Goal: Task Accomplishment & Management: Use online tool/utility

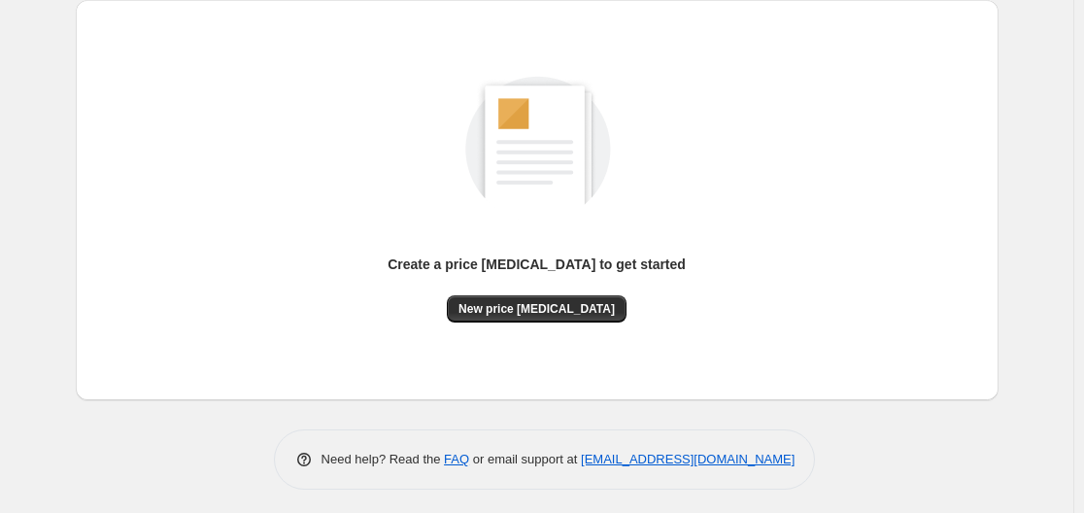
scroll to position [215, 0]
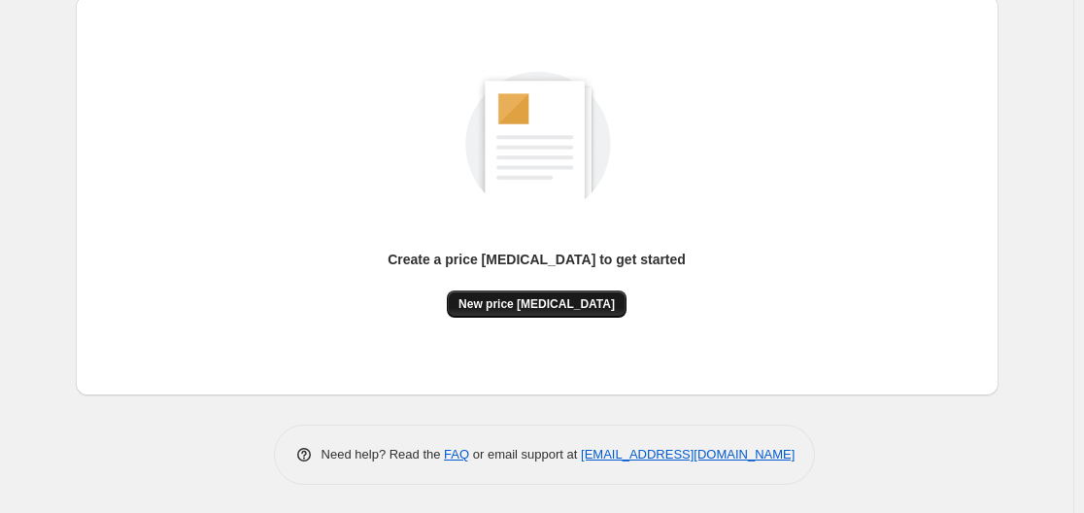
click at [543, 296] on span "New price [MEDICAL_DATA]" at bounding box center [536, 304] width 156 height 16
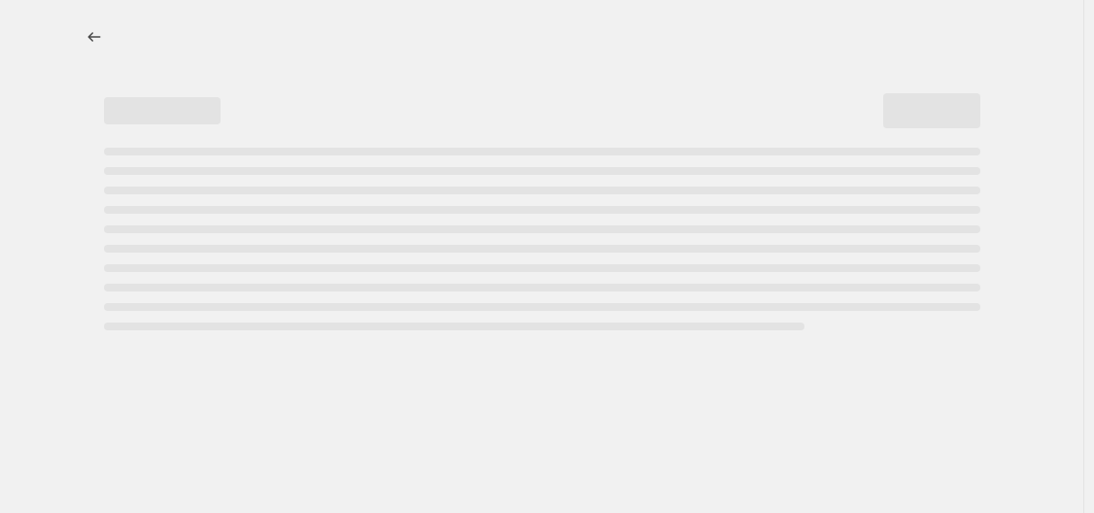
select select "percentage"
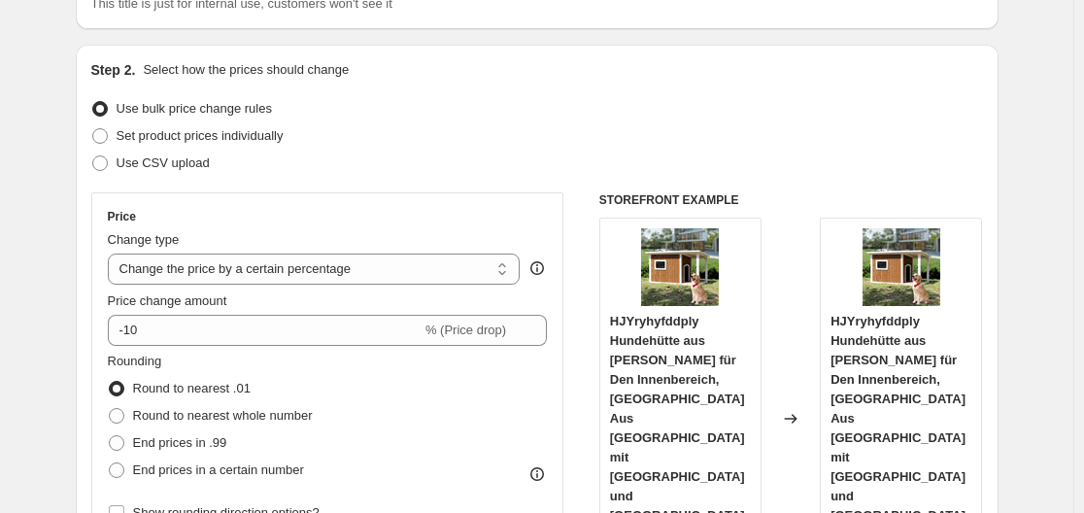
scroll to position [194, 0]
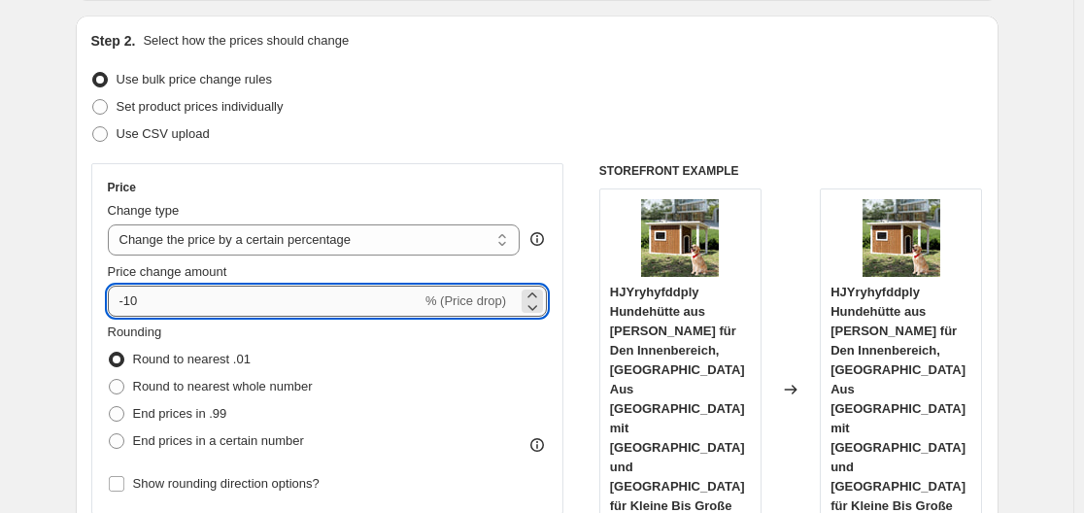
click at [159, 304] on input "-10" at bounding box center [265, 301] width 314 height 31
type input "-1"
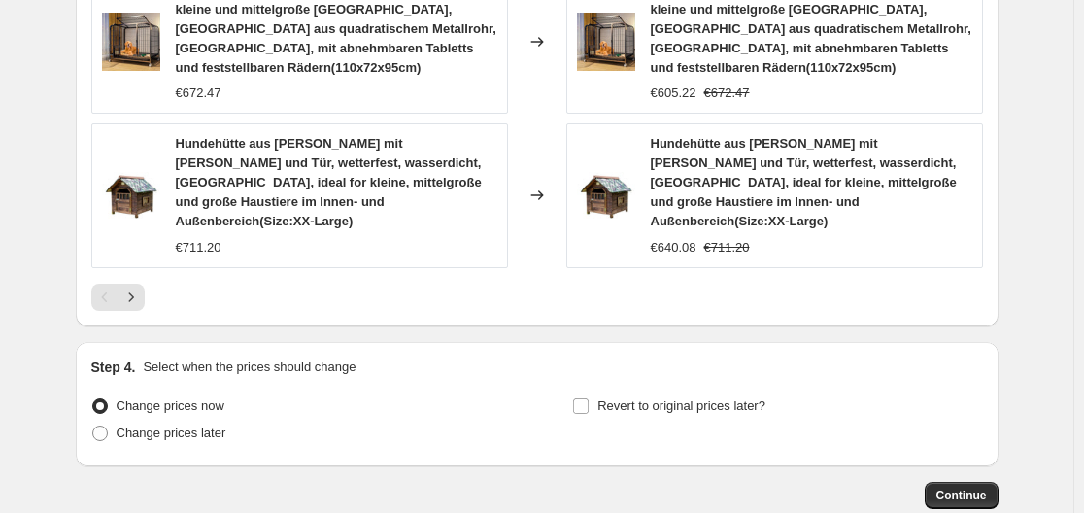
scroll to position [1611, 0]
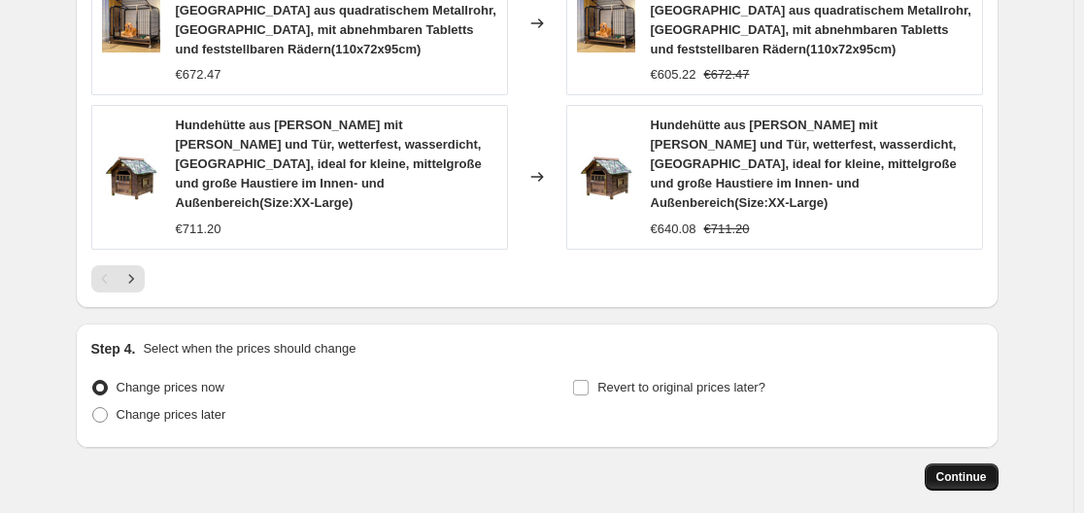
type input "-35"
click at [987, 469] on span "Continue" at bounding box center [961, 477] width 51 height 16
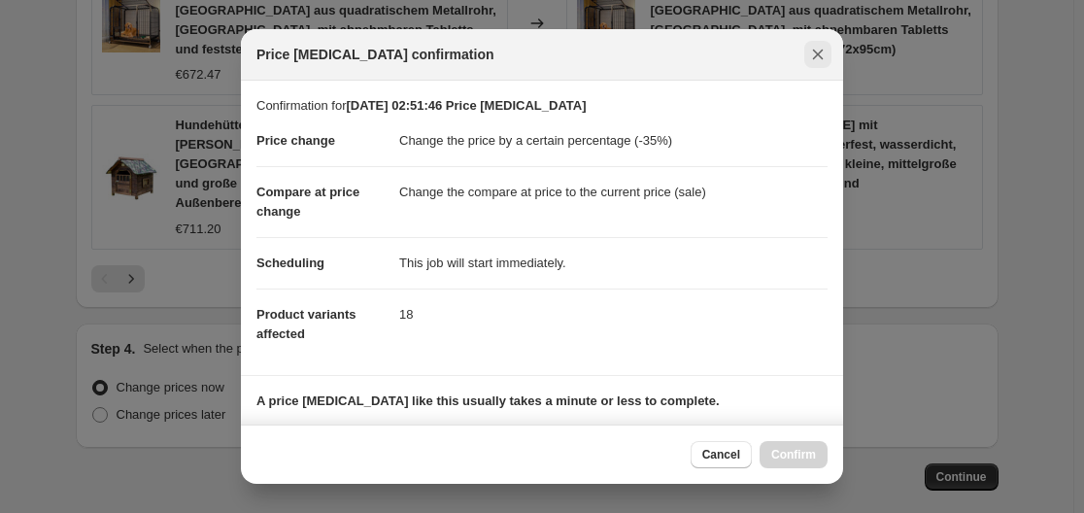
click at [821, 58] on icon "Close" at bounding box center [818, 55] width 11 height 11
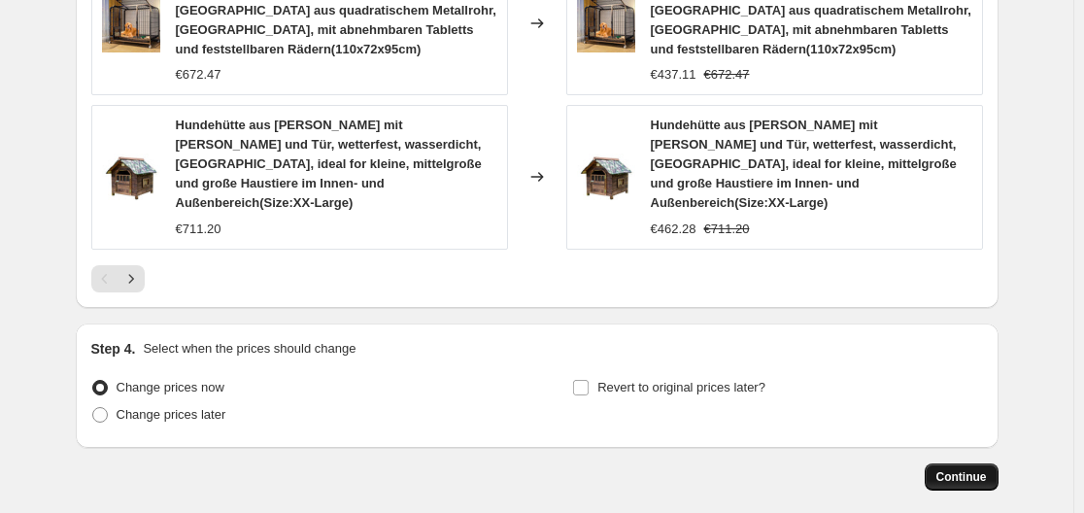
click at [976, 469] on span "Continue" at bounding box center [961, 477] width 51 height 16
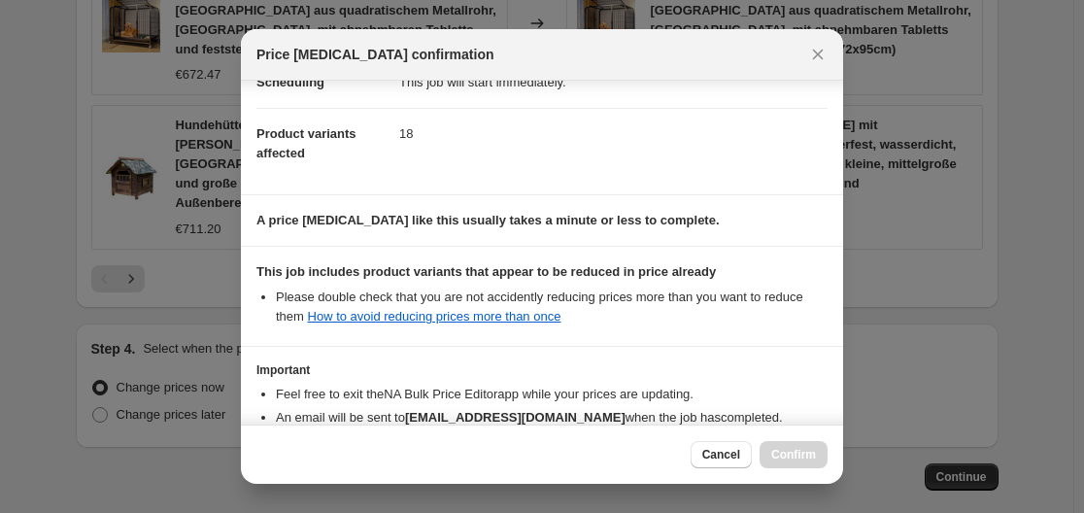
scroll to position [305, 0]
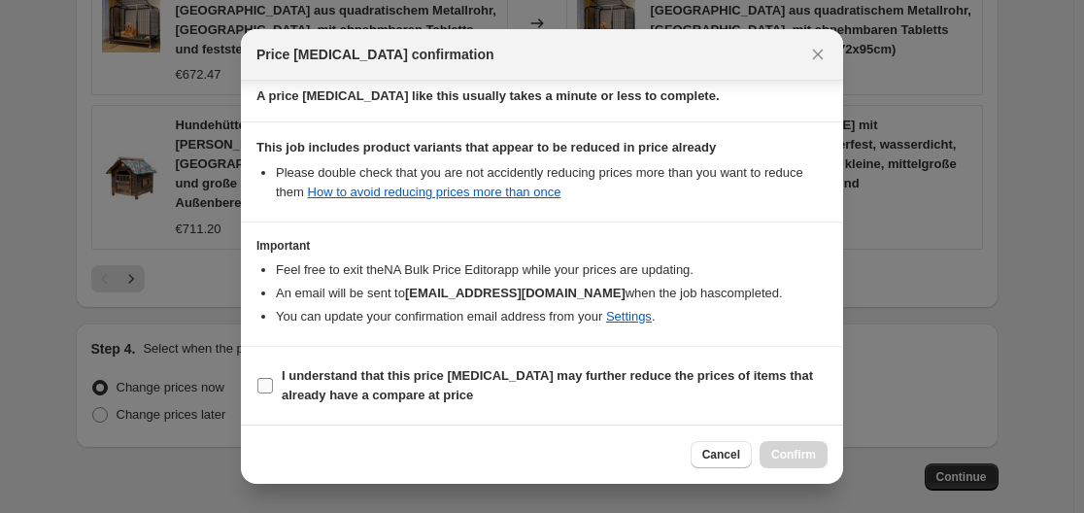
click at [288, 394] on b "I understand that this price [MEDICAL_DATA] may further reduce the prices of it…" at bounding box center [547, 385] width 531 height 34
click at [273, 393] on input "I understand that this price [MEDICAL_DATA] may further reduce the prices of it…" at bounding box center [265, 386] width 16 height 16
checkbox input "true"
click at [788, 446] on button "Confirm" at bounding box center [794, 454] width 68 height 27
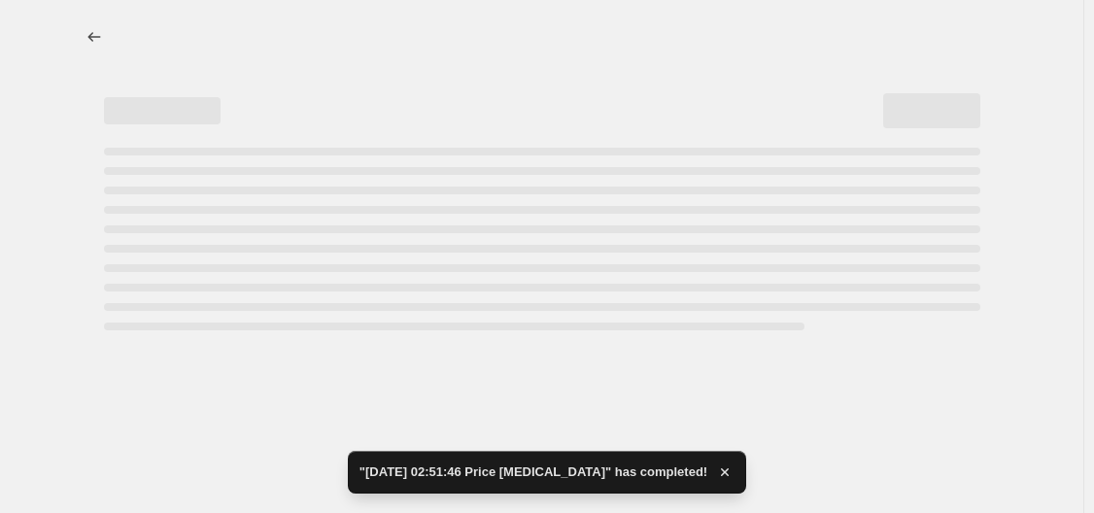
select select "percentage"
